Goal: Task Accomplishment & Management: Manage account settings

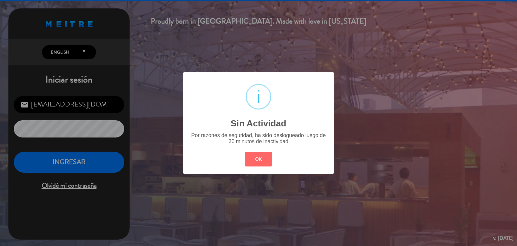
click at [260, 164] on button "OK" at bounding box center [258, 159] width 27 height 14
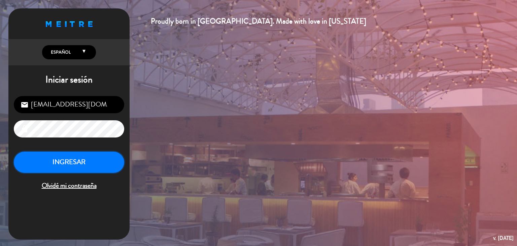
click at [85, 163] on button "INGRESAR" at bounding box center [69, 161] width 110 height 21
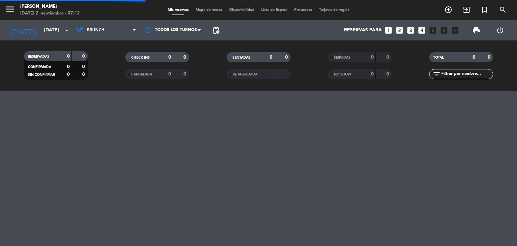
click at [87, 33] on span "Brunch" at bounding box center [105, 30] width 67 height 15
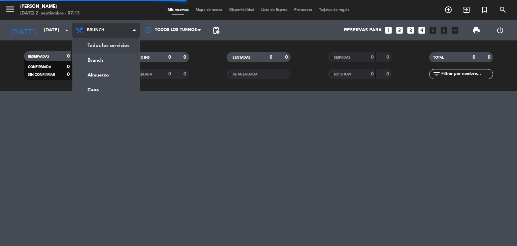
click at [91, 47] on div "menu [PERSON_NAME][DATE] 2. septiembre - 07:13 Mis reservas Mapa de mesas Dispo…" at bounding box center [258, 45] width 517 height 91
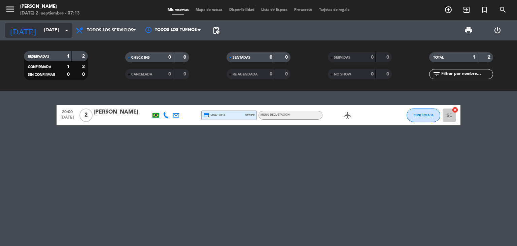
click at [53, 33] on input "[DATE]" at bounding box center [73, 30] width 64 height 12
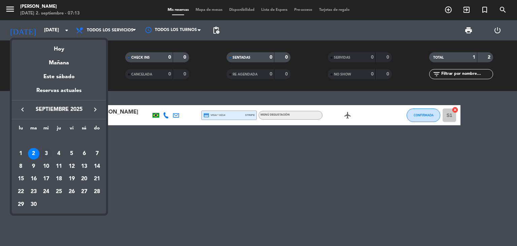
click at [46, 156] on div "3" at bounding box center [45, 153] width 11 height 11
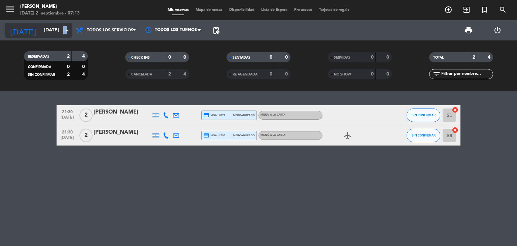
drag, startPoint x: 67, startPoint y: 32, endPoint x: 63, endPoint y: 25, distance: 8.1
click at [63, 25] on div "[DATE] [DATE] arrow_drop_down" at bounding box center [38, 30] width 67 height 15
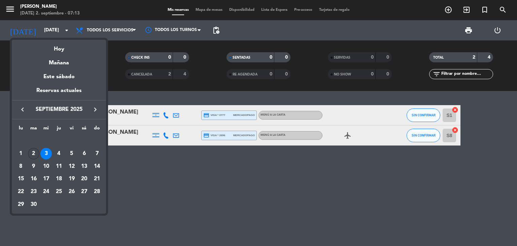
click at [32, 153] on div "2" at bounding box center [33, 153] width 11 height 11
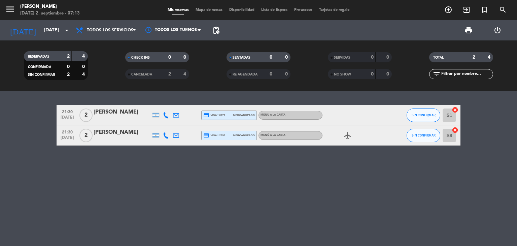
type input "[DATE]"
